Goal: Task Accomplishment & Management: Use online tool/utility

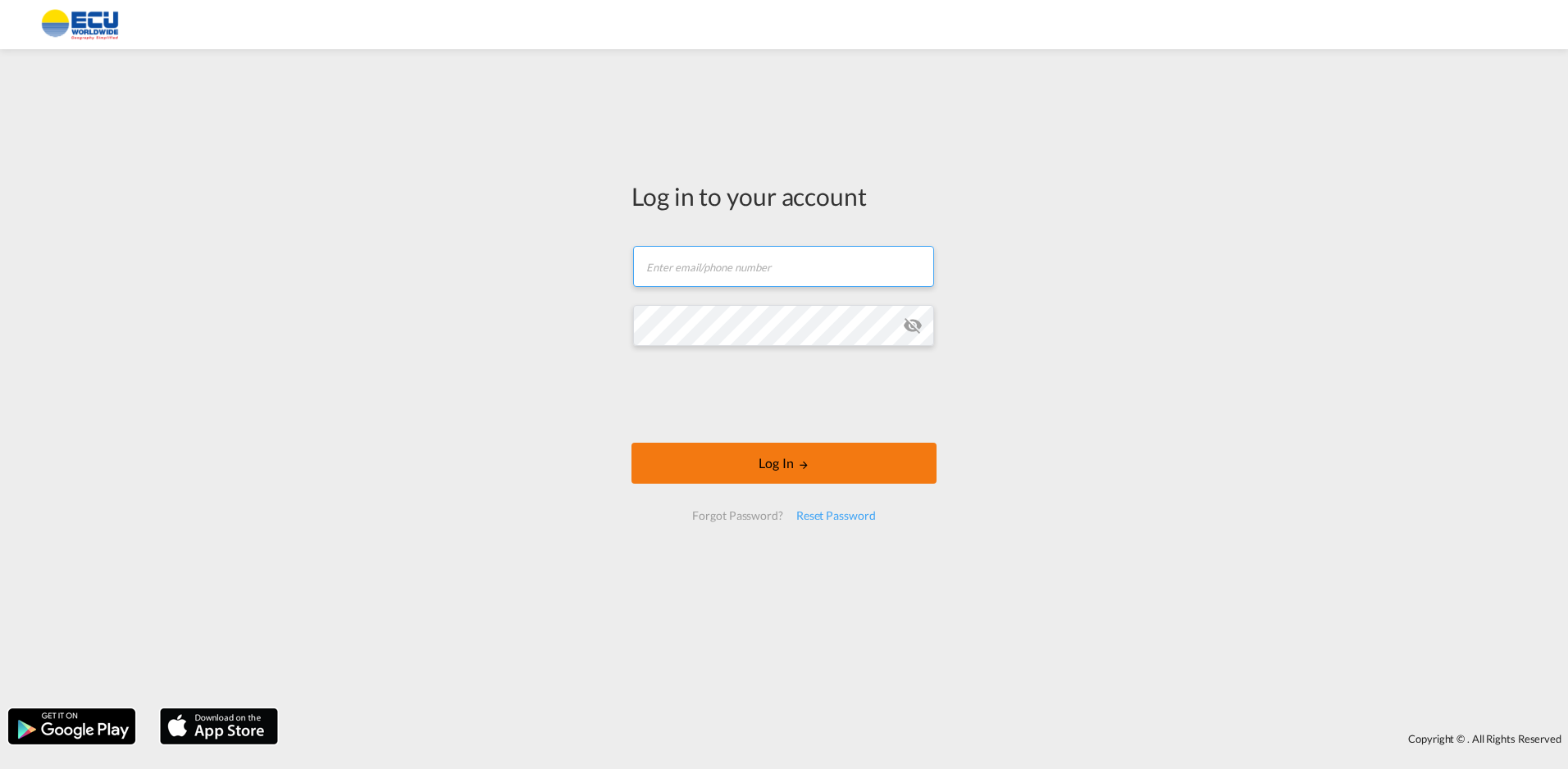
type input "[EMAIL_ADDRESS][DOMAIN_NAME]"
click at [762, 470] on button "Log In" at bounding box center [784, 464] width 305 height 41
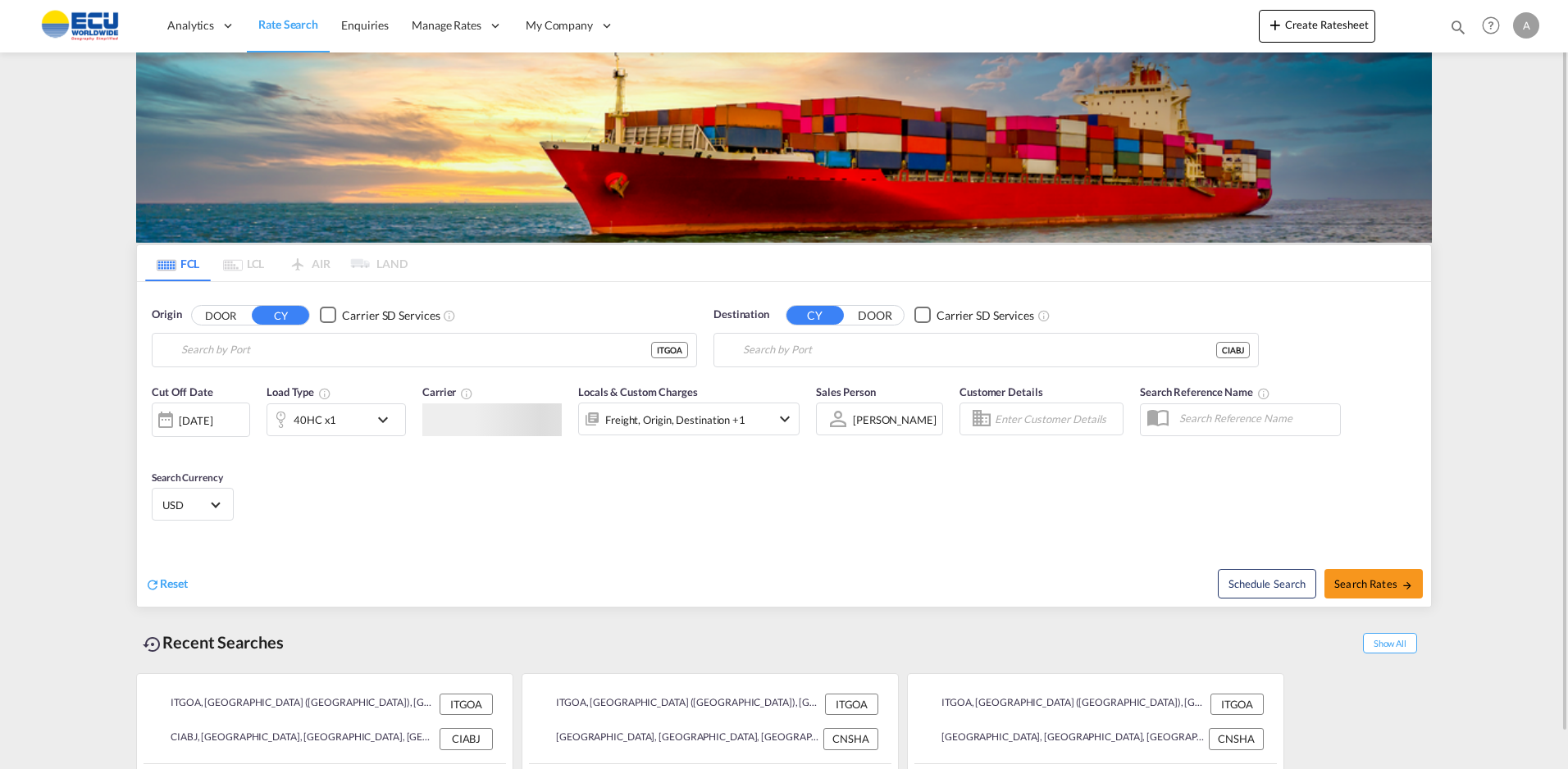
type input "[GEOGRAPHIC_DATA] ([GEOGRAPHIC_DATA]), [GEOGRAPHIC_DATA]"
type input "[GEOGRAPHIC_DATA], CIABJ"
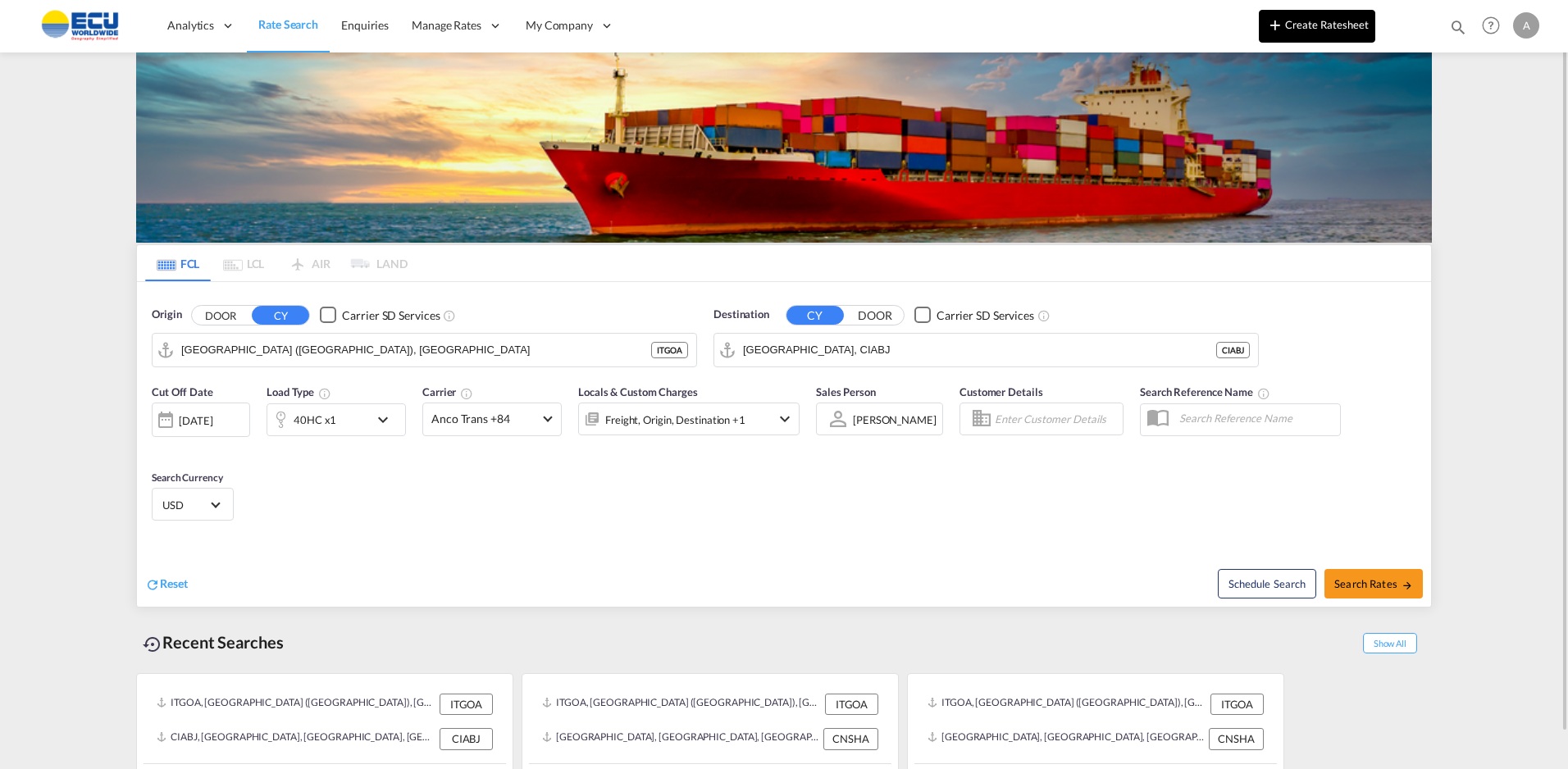
click at [1299, 24] on button "Create Ratesheet" at bounding box center [1317, 27] width 116 height 33
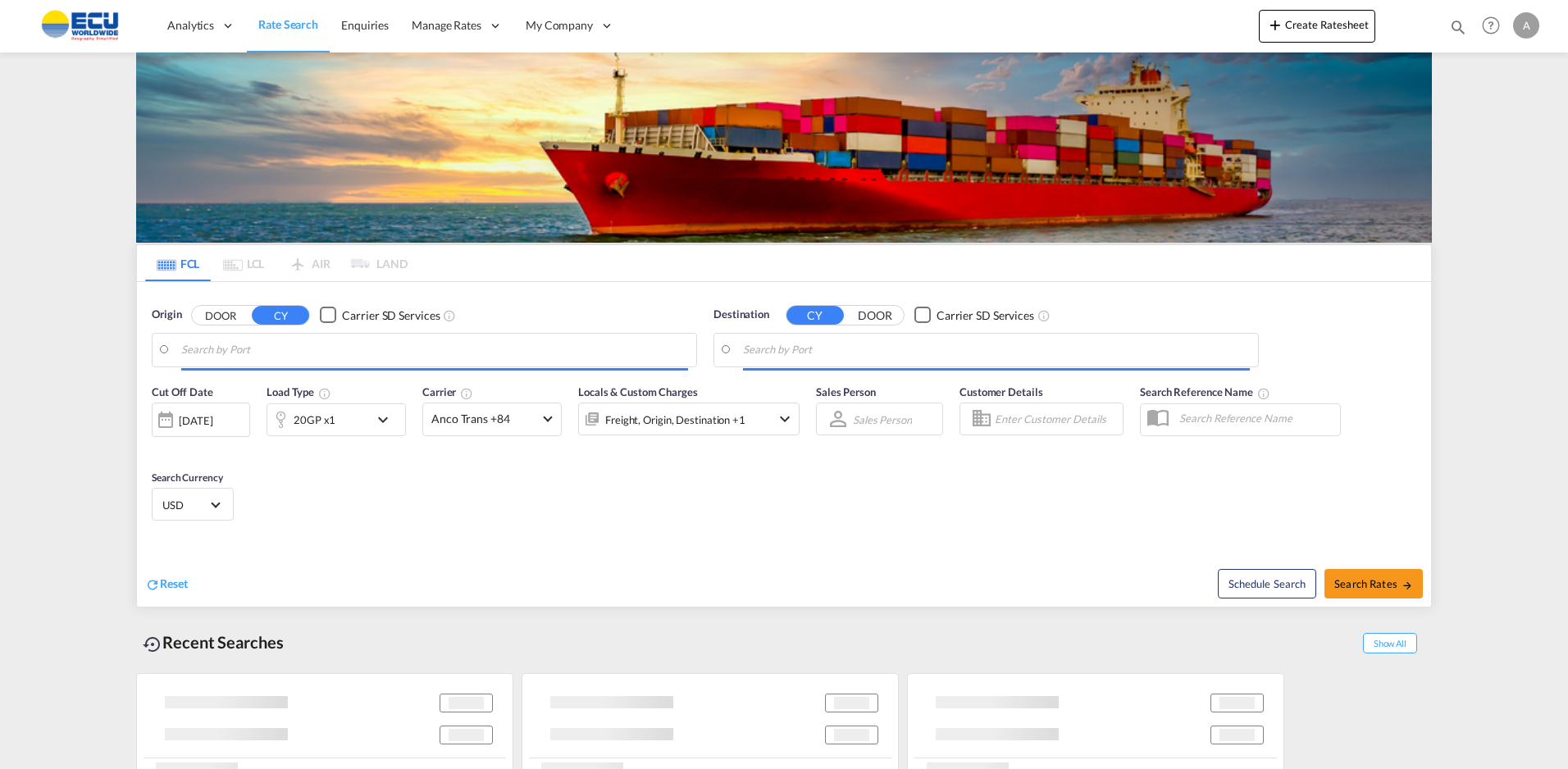
type input "[GEOGRAPHIC_DATA] ([GEOGRAPHIC_DATA]), [GEOGRAPHIC_DATA]"
type input "[GEOGRAPHIC_DATA], CIABJ"
